Goal: Task Accomplishment & Management: Manage account settings

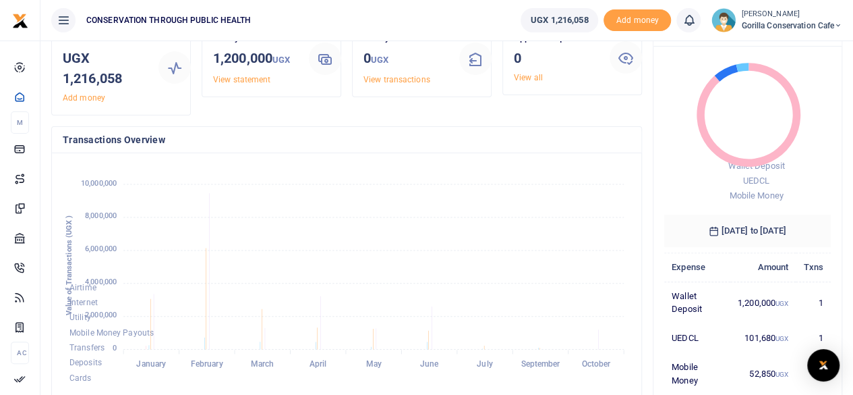
scroll to position [62, 0]
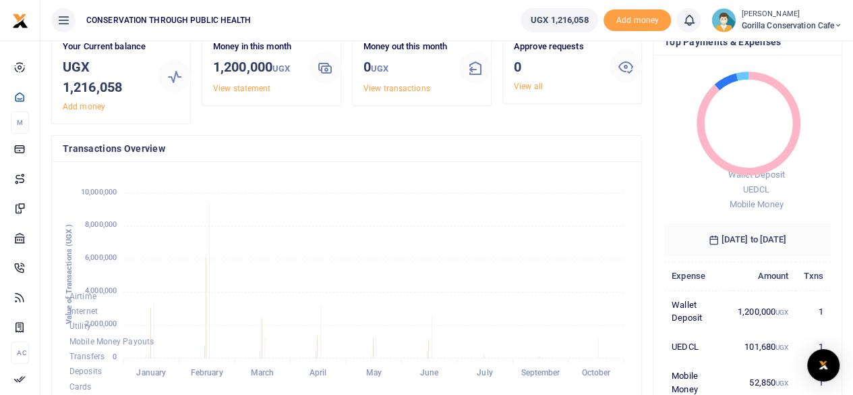
click at [748, 26] on span "Gorilla Conservation Cafe" at bounding box center [791, 26] width 101 height 12
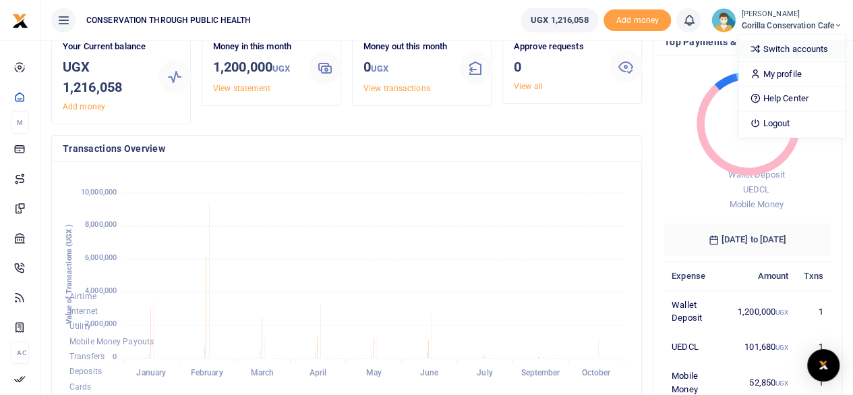
click at [771, 53] on link "Switch accounts" at bounding box center [791, 49] width 107 height 19
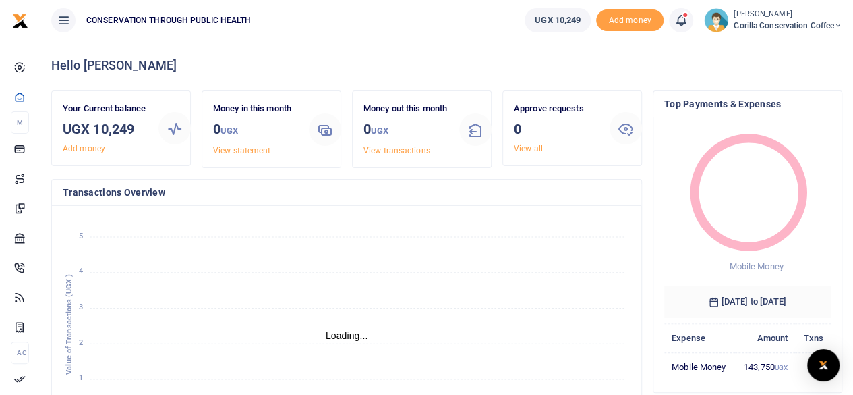
scroll to position [11, 11]
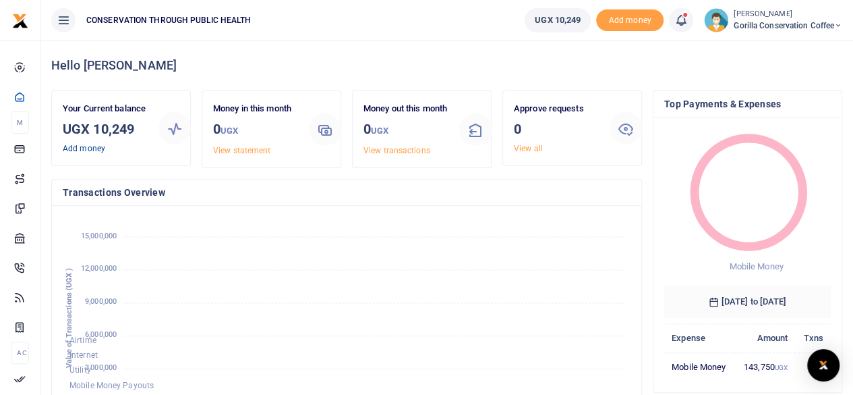
click at [85, 147] on link "Add money" at bounding box center [84, 148] width 42 height 9
